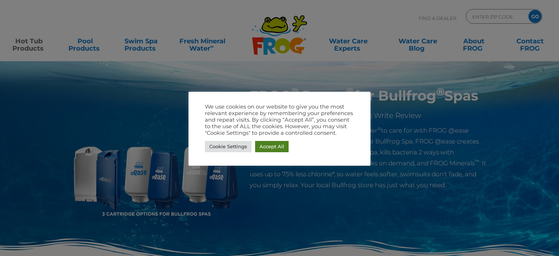
click at [264, 148] on link "Accept All" at bounding box center [271, 146] width 33 height 11
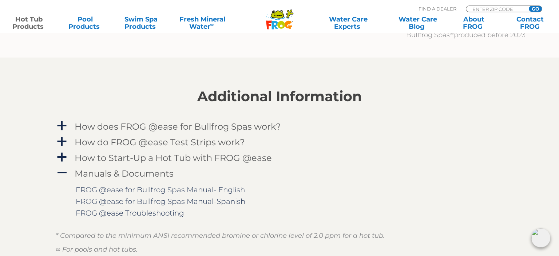
scroll to position [922, 0]
click at [107, 145] on h4 "How do FROG @ease Test Strips work?" at bounding box center [160, 141] width 170 height 10
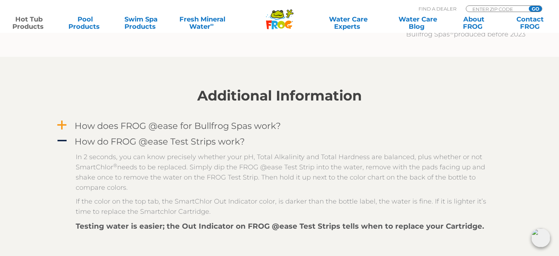
click at [135, 127] on h4 "How does FROG @ease for Bullfrog Spas work?" at bounding box center [178, 126] width 206 height 10
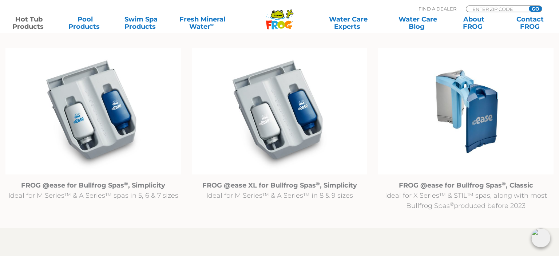
scroll to position [768, 0]
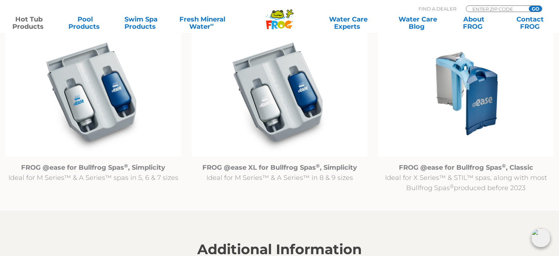
click at [111, 120] on img at bounding box center [92, 93] width 175 height 127
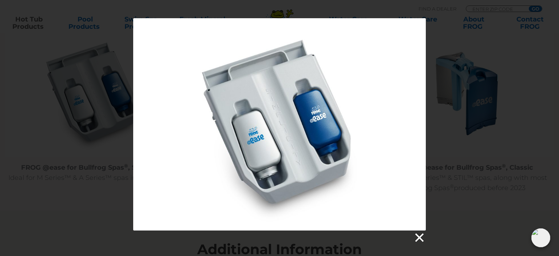
click at [419, 236] on link at bounding box center [418, 237] width 11 height 11
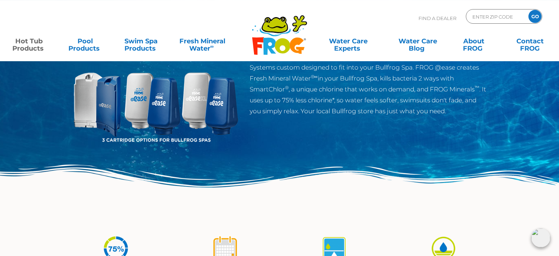
scroll to position [0, 0]
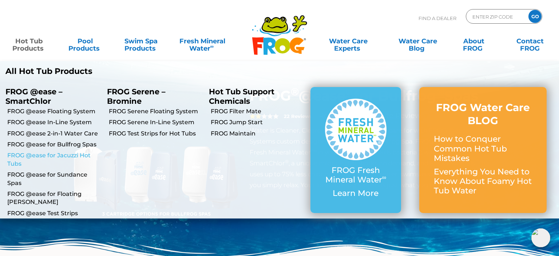
click at [44, 157] on link "FROG @ease for Jacuzzi Hot Tubs" at bounding box center [54, 159] width 94 height 16
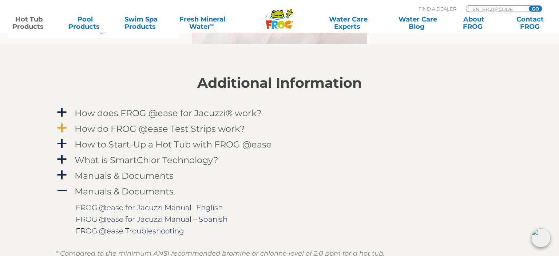
scroll to position [730, 0]
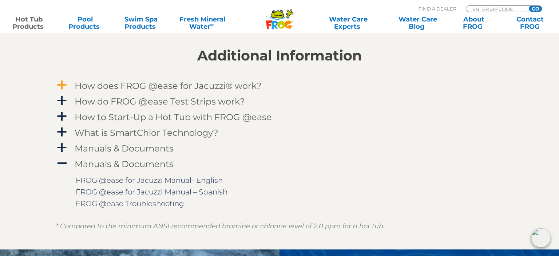
click at [191, 84] on h4 "How does FROG @ease for Jacuzzi® work?" at bounding box center [168, 86] width 187 height 10
